Goal: Contribute content: Add original content to the website for others to see

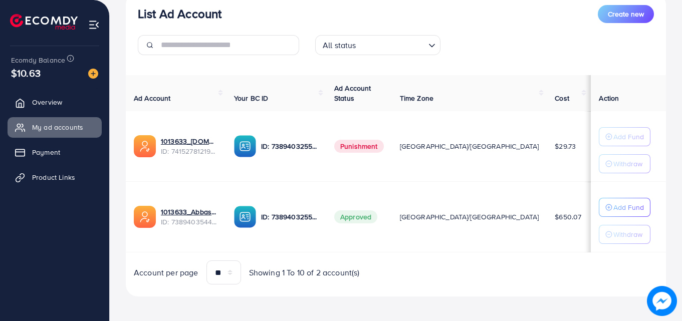
scroll to position [131, 0]
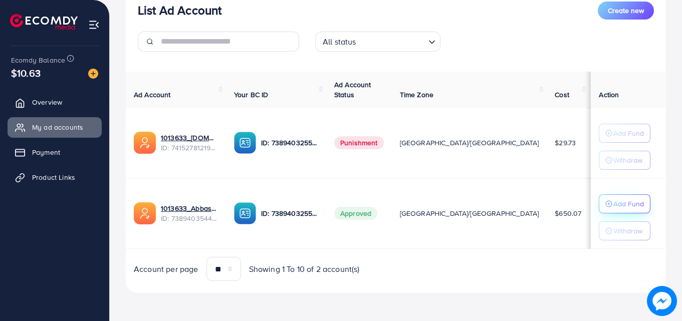
click at [613, 200] on p "Add Fund" at bounding box center [628, 204] width 31 height 12
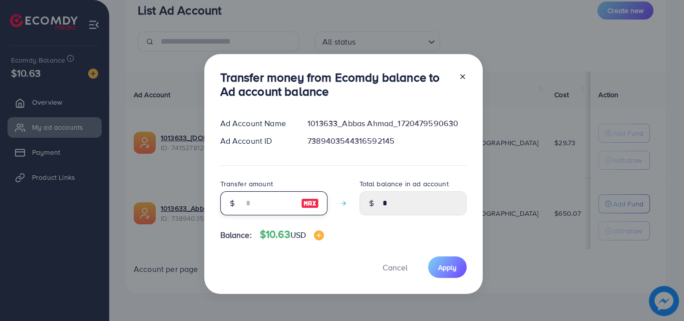
click at [276, 194] on input "number" at bounding box center [268, 203] width 50 height 24
type input "*"
type input "****"
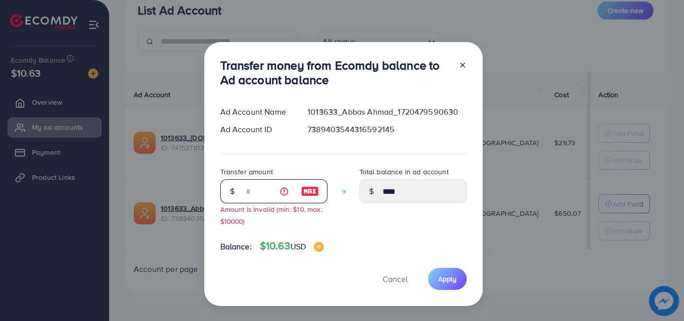
type input "**"
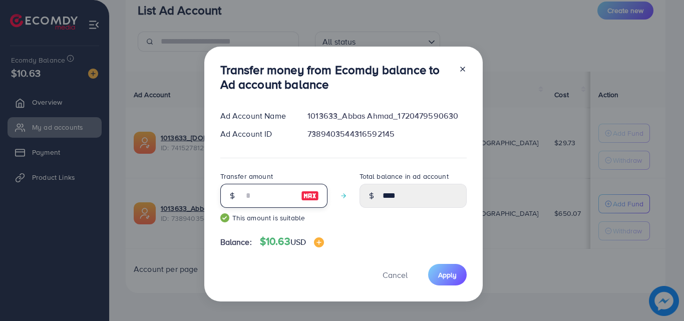
type input "*****"
type input "**"
click at [434, 278] on button "Apply" at bounding box center [447, 275] width 39 height 22
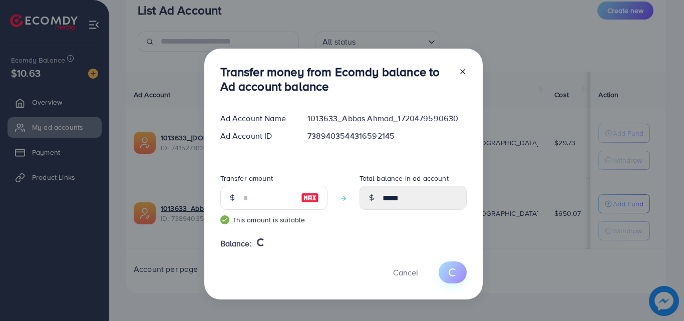
type input "*"
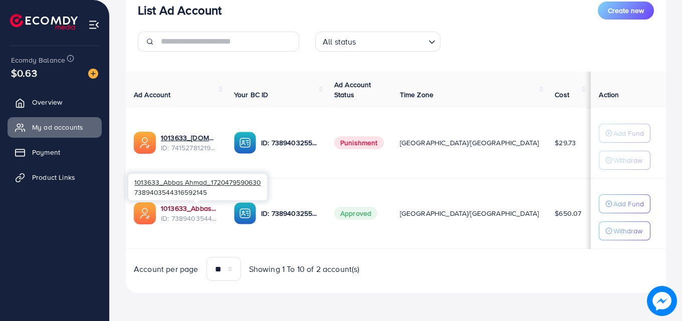
click at [208, 213] on link "1013633_Abbas Ahmad_1720479590630" at bounding box center [189, 208] width 57 height 10
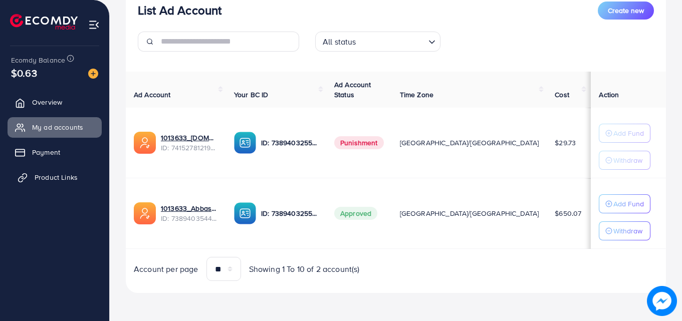
click at [48, 172] on link "Product Links" at bounding box center [55, 177] width 94 height 20
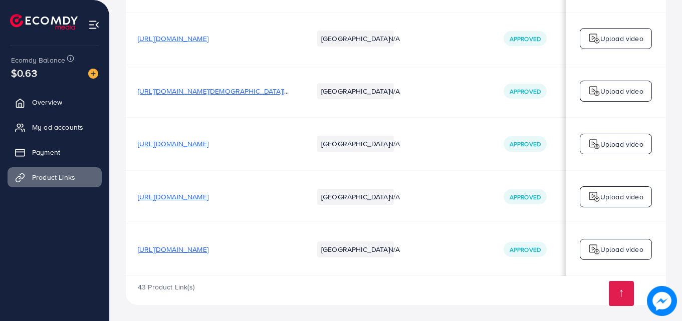
drag, startPoint x: 680, startPoint y: 301, endPoint x: 684, endPoint y: 308, distance: 8.3
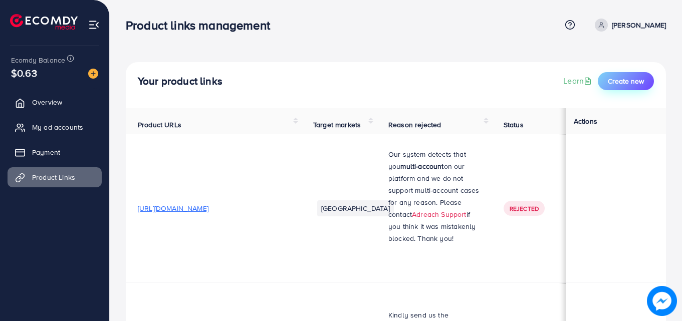
click at [632, 81] on span "Create new" at bounding box center [626, 81] width 36 height 10
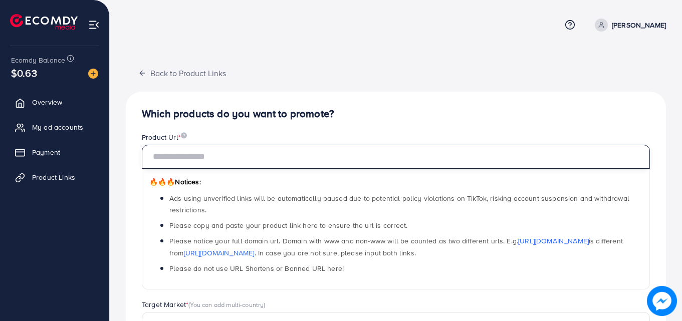
click at [413, 155] on input "text" at bounding box center [396, 157] width 508 height 24
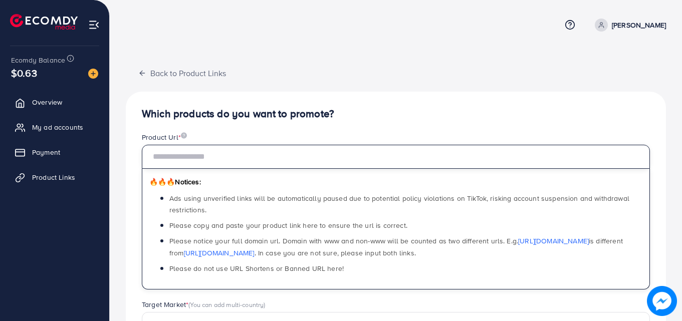
paste input "**********"
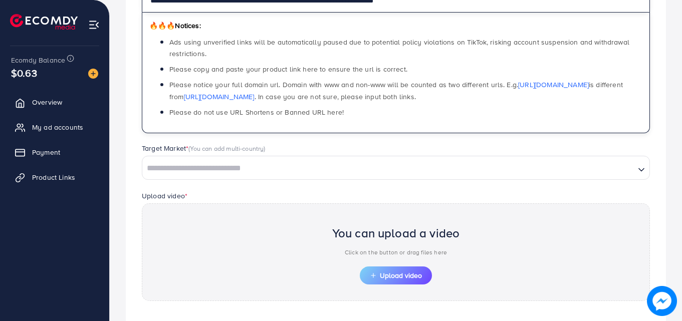
scroll to position [158, 0]
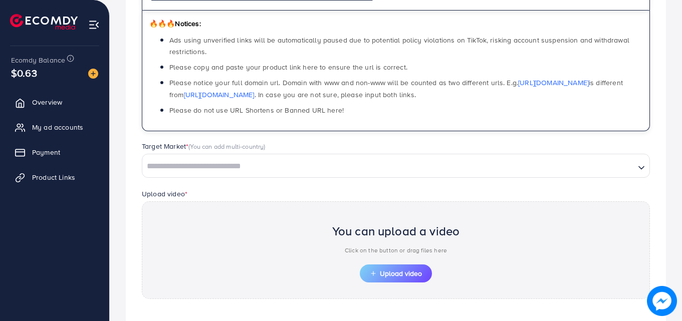
type input "**********"
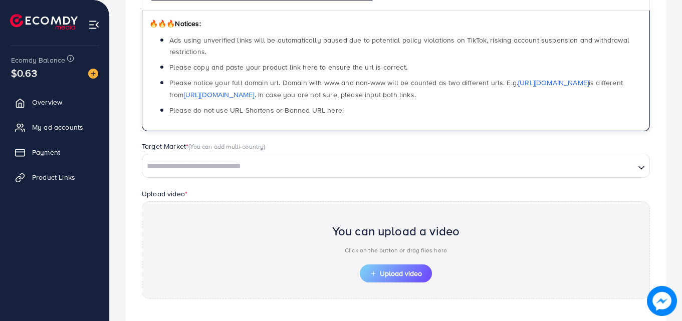
click at [365, 161] on input "Search for option" at bounding box center [388, 167] width 490 height 16
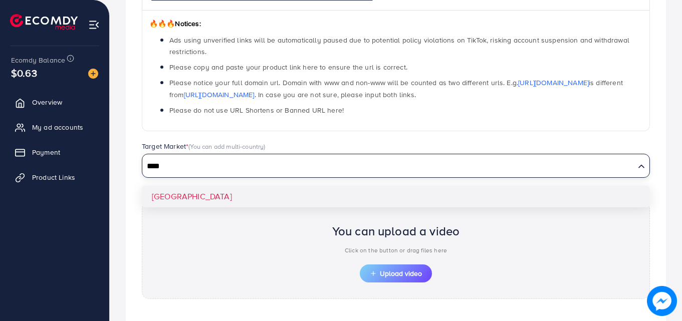
type input "****"
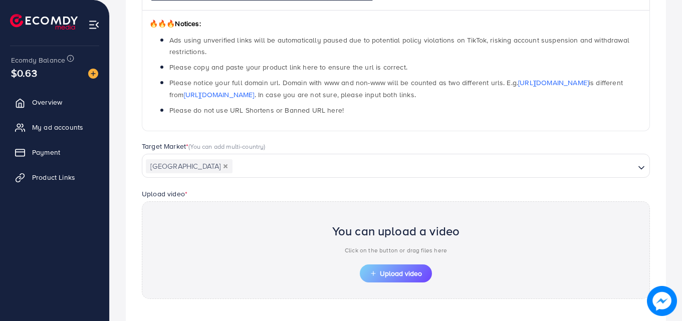
click at [203, 192] on div "**********" at bounding box center [396, 161] width 540 height 456
click at [379, 275] on span "Upload video" at bounding box center [396, 273] width 52 height 7
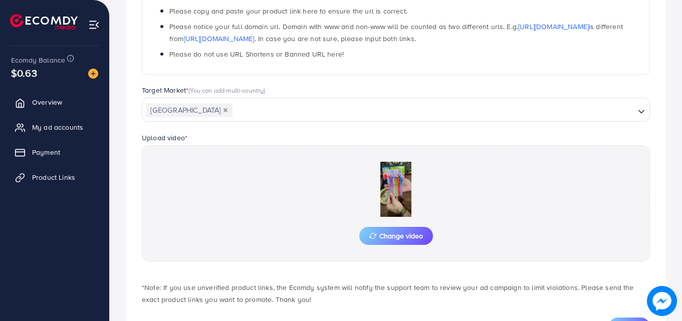
scroll to position [261, 0]
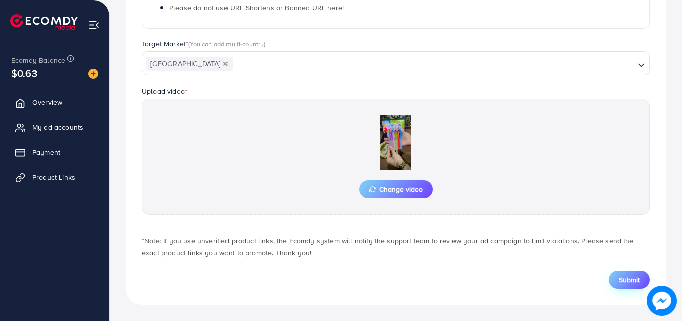
click at [628, 275] on span "Submit" at bounding box center [629, 280] width 21 height 10
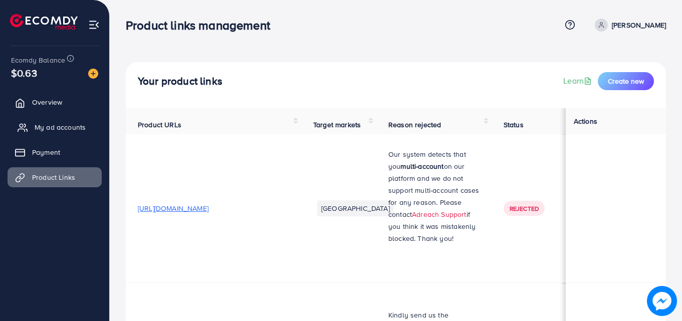
click at [59, 123] on span "My ad accounts" at bounding box center [60, 127] width 51 height 10
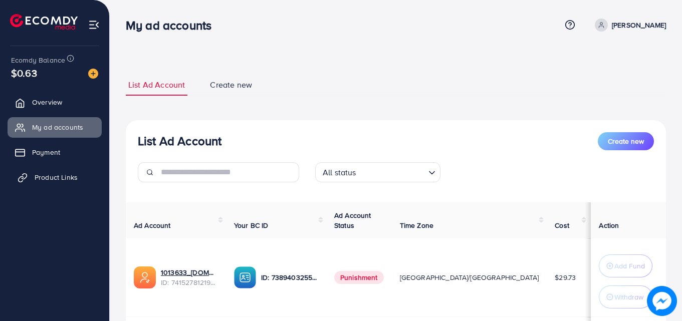
click at [48, 177] on span "Product Links" at bounding box center [56, 177] width 43 height 10
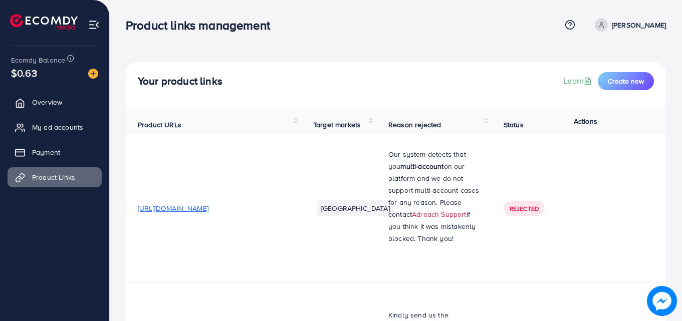
click at [302, 19] on div "Product links management" at bounding box center [343, 25] width 435 height 15
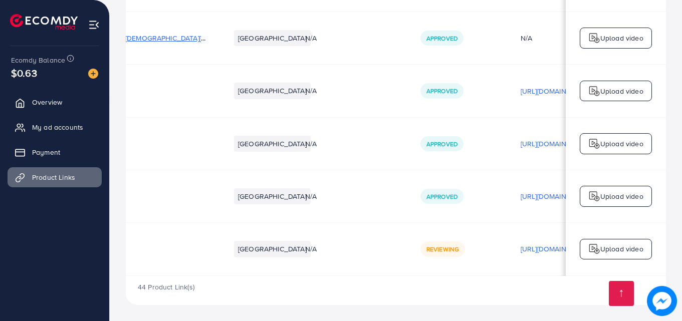
scroll to position [0, 82]
click at [449, 288] on div "44 Product Link(s)" at bounding box center [396, 290] width 540 height 29
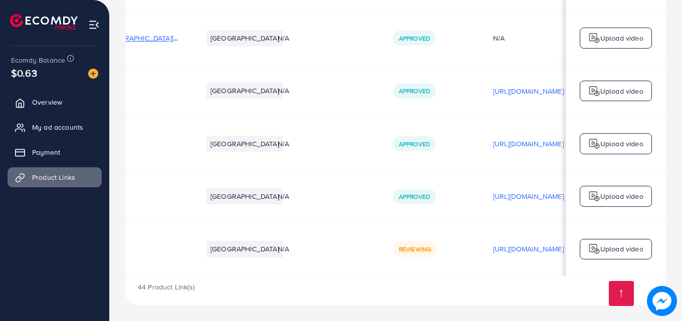
scroll to position [0, 71]
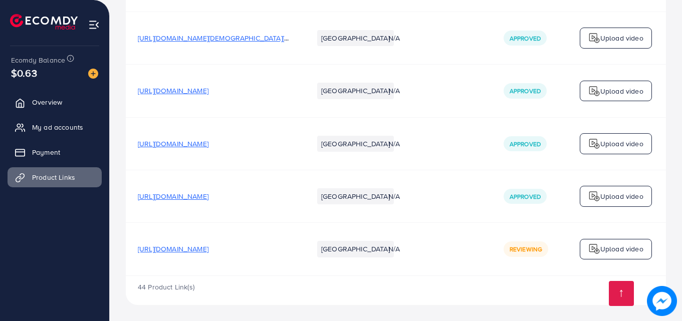
scroll to position [3018, 0]
drag, startPoint x: 275, startPoint y: 277, endPoint x: 287, endPoint y: 276, distance: 11.5
click at [287, 276] on div "44 Product Link(s)" at bounding box center [396, 290] width 540 height 29
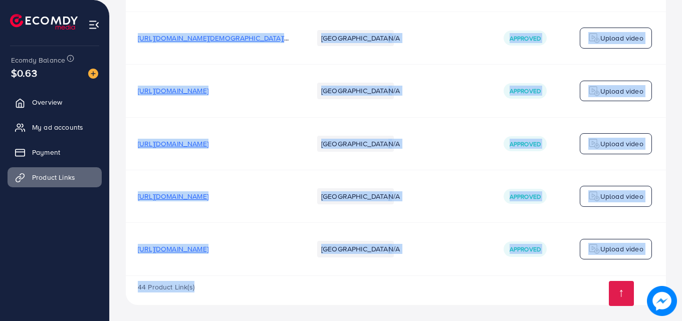
drag, startPoint x: 287, startPoint y: 276, endPoint x: 320, endPoint y: 276, distance: 33.6
click at [322, 294] on div "44 Product Link(s)" at bounding box center [396, 290] width 540 height 29
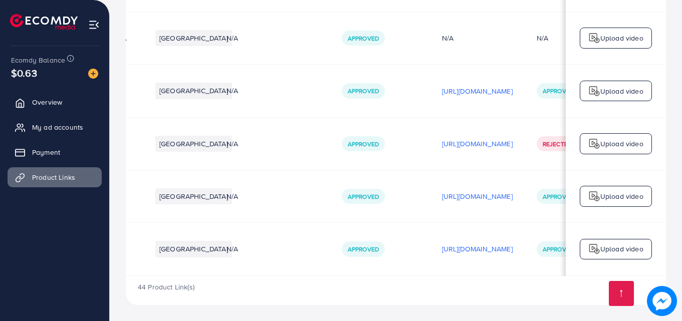
scroll to position [0, 174]
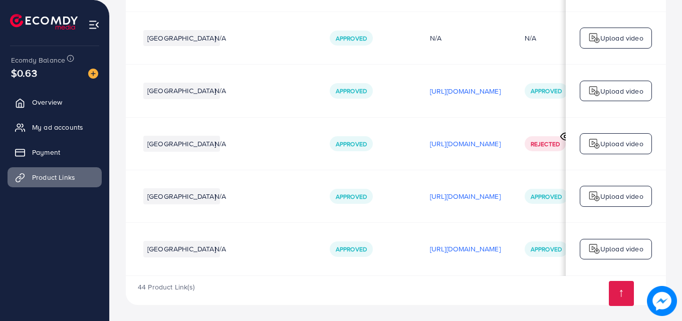
click at [438, 296] on div "44 Product Link(s)" at bounding box center [396, 290] width 540 height 29
click at [442, 247] on p "[URL][DOMAIN_NAME]" at bounding box center [465, 249] width 71 height 12
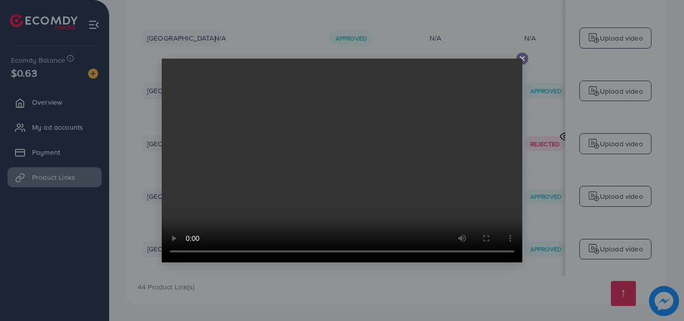
click at [521, 61] on video at bounding box center [342, 161] width 361 height 204
click at [522, 56] on icon at bounding box center [522, 59] width 8 height 8
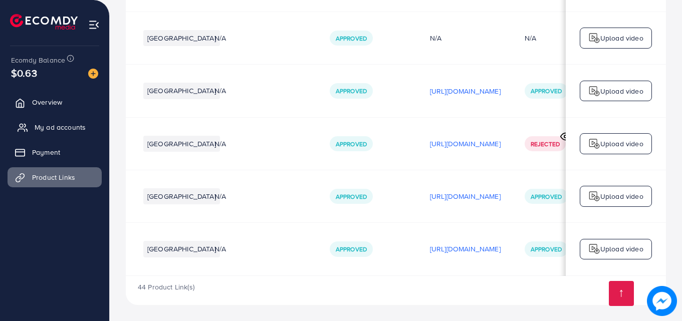
click at [73, 126] on span "My ad accounts" at bounding box center [60, 127] width 51 height 10
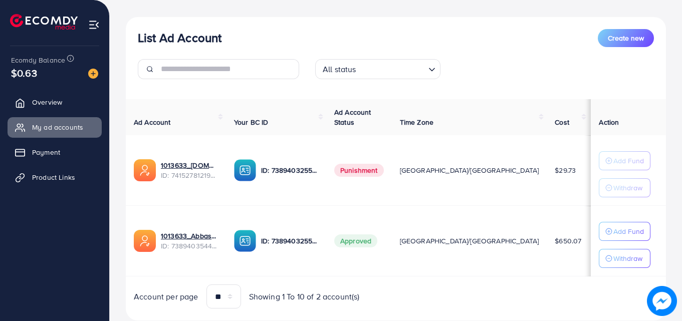
scroll to position [123, 0]
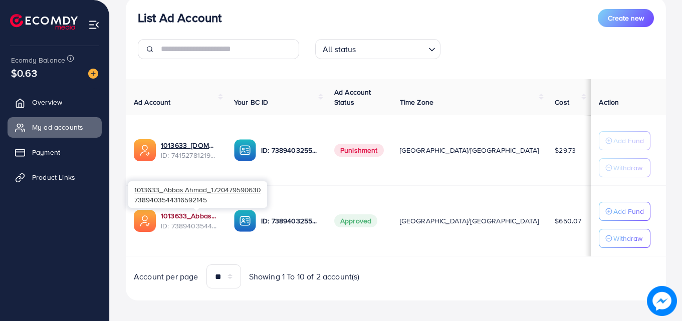
click at [202, 214] on link "1013633_Abbas Ahmad_1720479590630" at bounding box center [189, 216] width 57 height 10
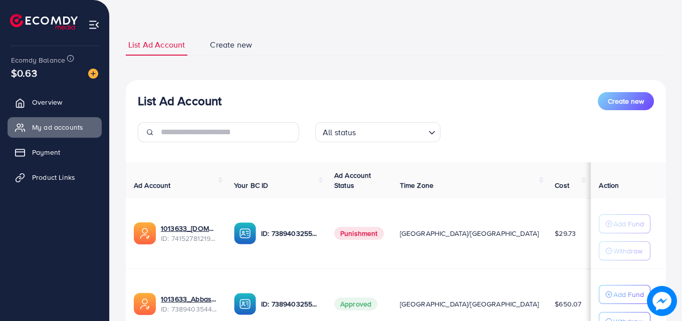
scroll to position [60, 0]
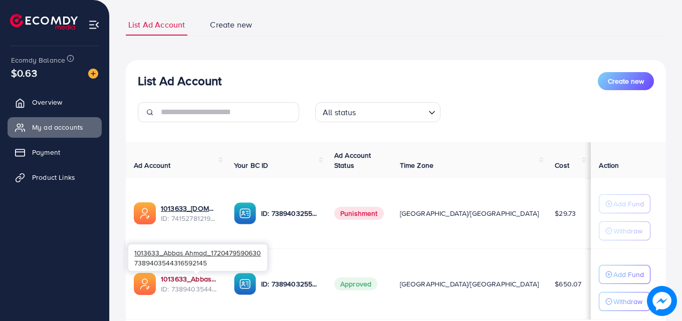
click at [203, 283] on link "1013633_Abbas Ahmad_1720479590630" at bounding box center [189, 279] width 57 height 10
click at [200, 278] on link "1013633_Abbas Ahmad_1720479590630" at bounding box center [189, 279] width 57 height 10
click at [173, 278] on link "1013633_Abbas Ahmad_1720479590630" at bounding box center [189, 279] width 57 height 10
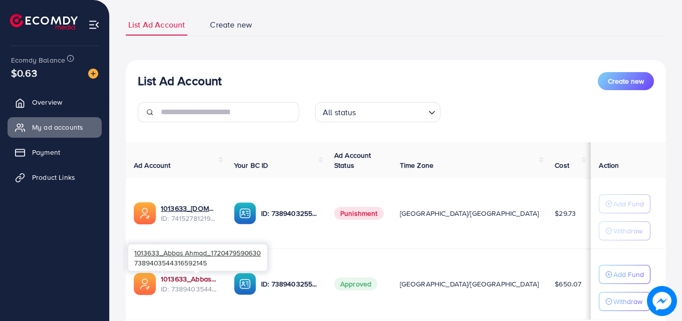
click at [197, 279] on link "1013633_Abbas Ahmad_1720479590630" at bounding box center [189, 279] width 57 height 10
click at [194, 283] on link "1013633_Abbas Ahmad_1720479590630" at bounding box center [189, 279] width 57 height 10
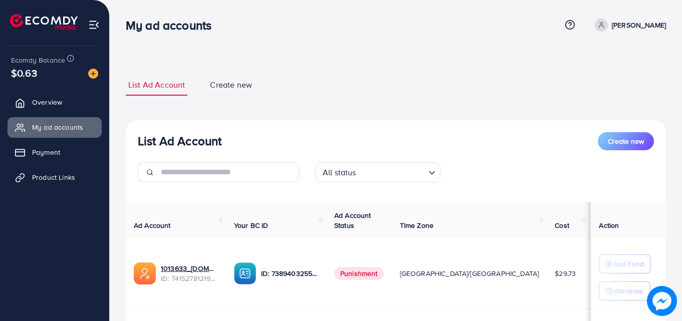
drag, startPoint x: 681, startPoint y: 183, endPoint x: 682, endPoint y: 220, distance: 37.1
click at [681, 220] on html "My ad accounts Help Center Contact Support Term and policy About Us [PERSON_NAM…" at bounding box center [341, 160] width 682 height 321
click at [656, 190] on div "All status Loading..." at bounding box center [396, 176] width 532 height 28
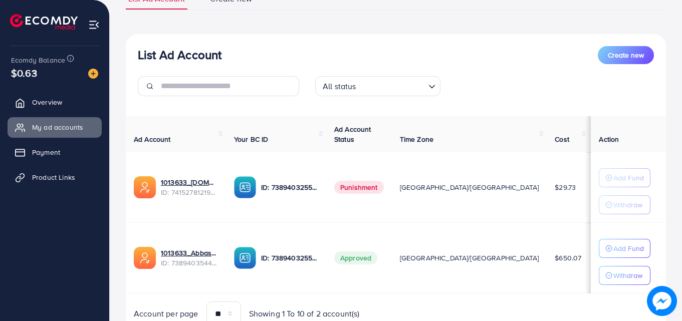
scroll to position [87, 0]
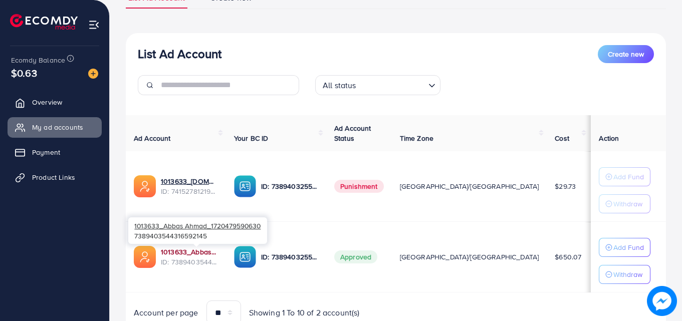
click at [193, 249] on link "1013633_Abbas Ahmad_1720479590630" at bounding box center [189, 252] width 57 height 10
click at [189, 250] on link "1013633_Abbas Ahmad_1720479590630" at bounding box center [189, 252] width 57 height 10
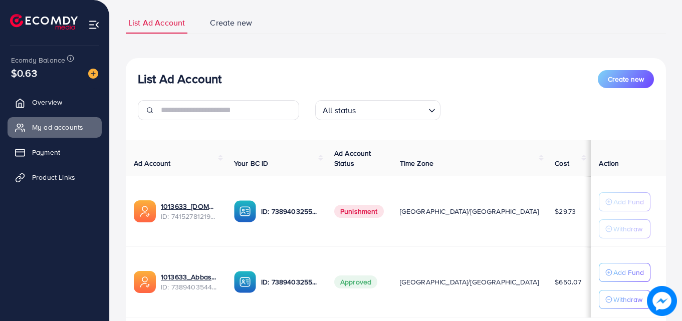
scroll to position [65, 0]
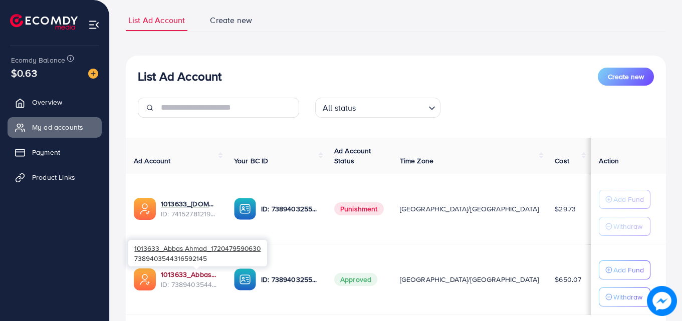
click at [189, 273] on link "1013633_Abbas Ahmad_1720479590630" at bounding box center [189, 275] width 57 height 10
click at [204, 274] on link "1013633_Abbas Ahmad_1720479590630" at bounding box center [189, 275] width 57 height 10
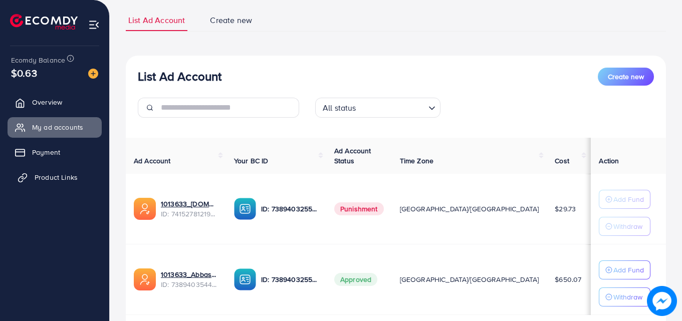
click at [82, 175] on link "Product Links" at bounding box center [55, 177] width 94 height 20
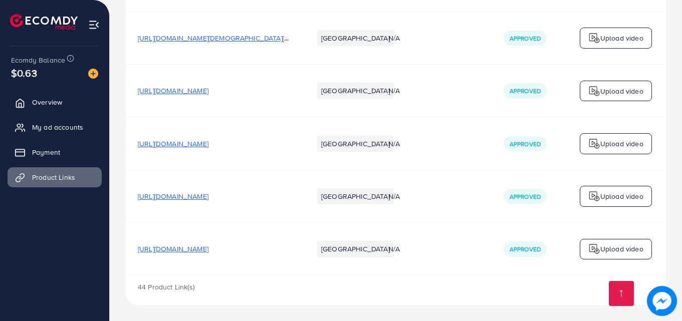
scroll to position [3018, 0]
click at [208, 264] on td "[URL][DOMAIN_NAME]" at bounding box center [213, 249] width 175 height 53
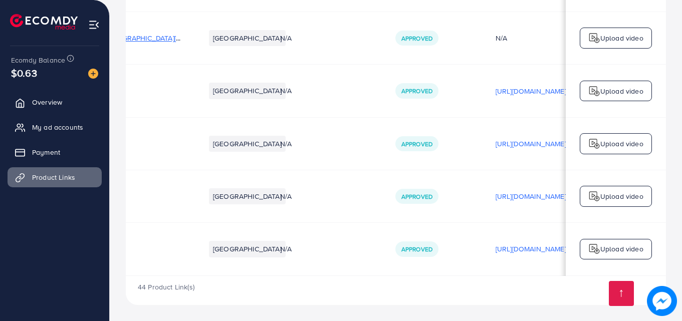
scroll to position [0, 99]
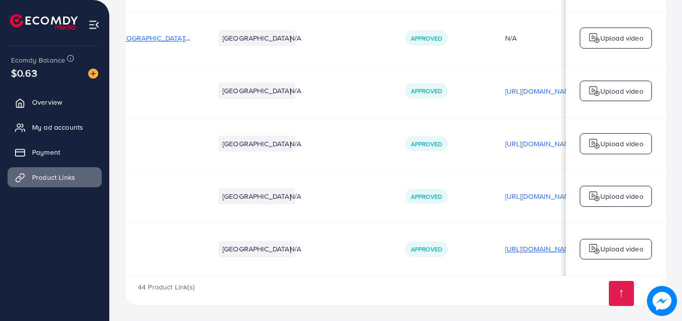
click at [513, 246] on p "[URL][DOMAIN_NAME]" at bounding box center [540, 249] width 71 height 12
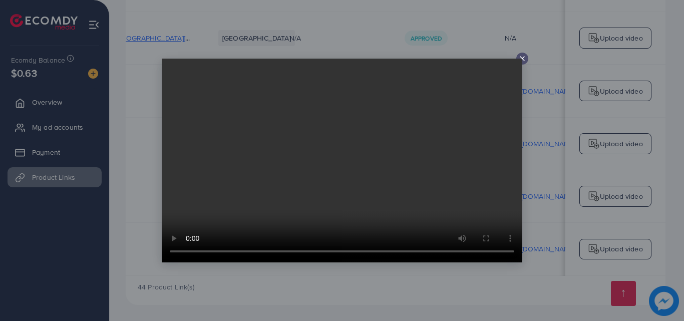
click at [520, 57] on icon at bounding box center [522, 59] width 8 height 8
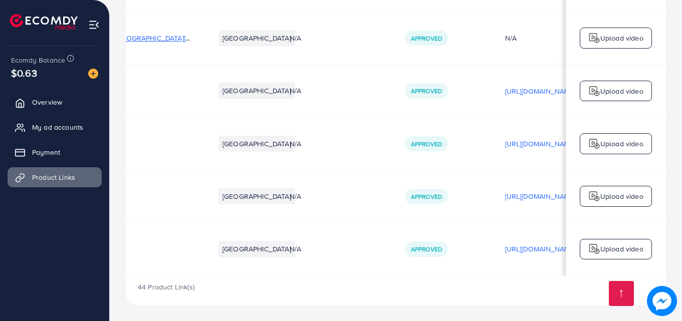
click at [110, 246] on span "[URL][DOMAIN_NAME]" at bounding box center [74, 249] width 71 height 10
click at [110, 244] on span "[URL][DOMAIN_NAME]" at bounding box center [74, 249] width 71 height 10
click at [57, 126] on span "My ad accounts" at bounding box center [60, 127] width 51 height 10
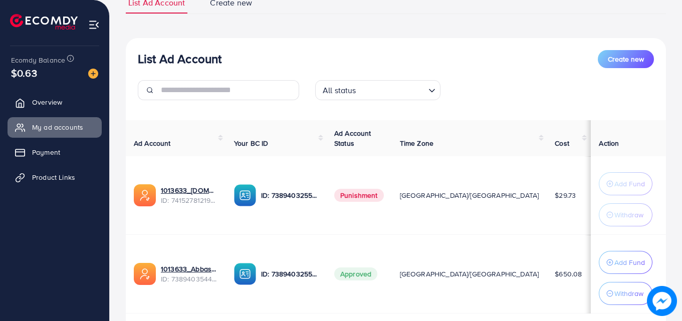
scroll to position [100, 0]
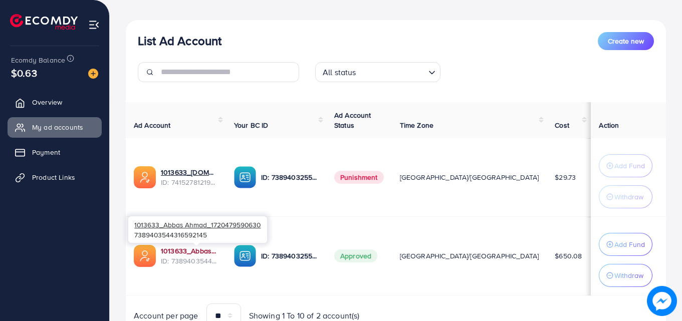
click at [216, 252] on link "1013633_Abbas Ahmad_1720479590630" at bounding box center [189, 251] width 57 height 10
click at [204, 251] on link "1013633_Abbas Ahmad_1720479590630" at bounding box center [189, 251] width 57 height 10
